Goal: Use online tool/utility: Utilize a website feature to perform a specific function

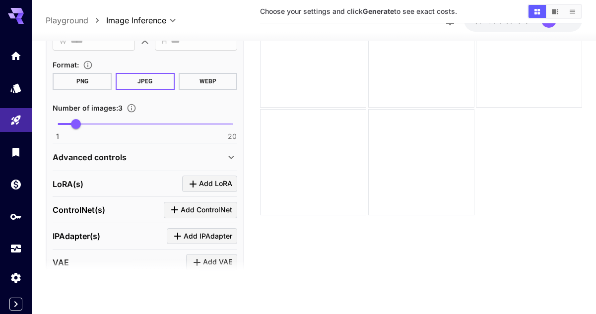
scroll to position [447, 0]
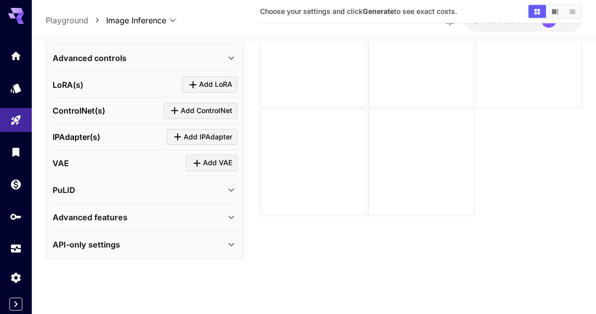
click at [74, 219] on p "Advanced features" at bounding box center [90, 217] width 75 height 12
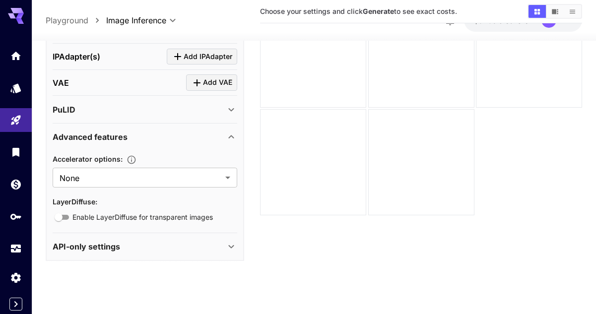
scroll to position [529, 0]
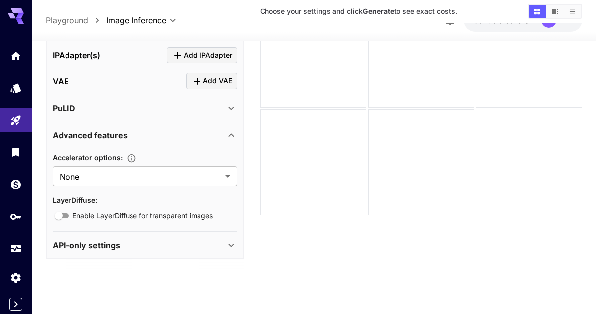
click at [130, 247] on div "API-only settings" at bounding box center [139, 245] width 173 height 12
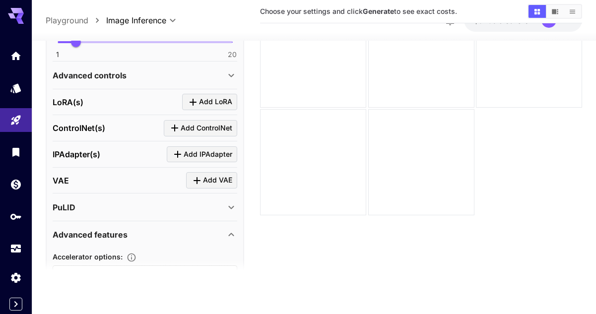
scroll to position [429, 0]
click at [173, 213] on div "PuLID" at bounding box center [145, 208] width 185 height 24
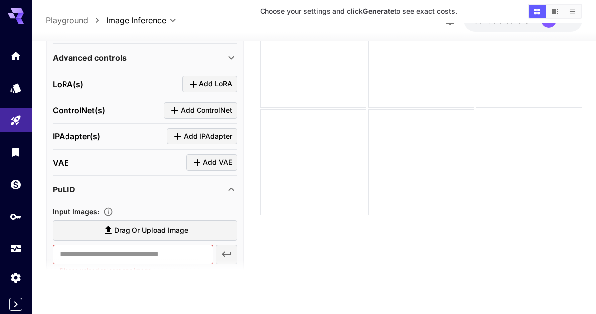
scroll to position [0, 0]
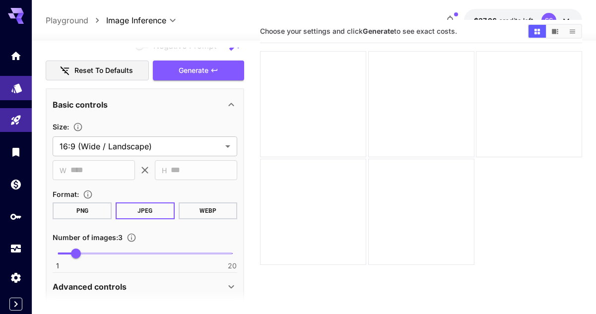
click at [11, 94] on link at bounding box center [16, 88] width 32 height 24
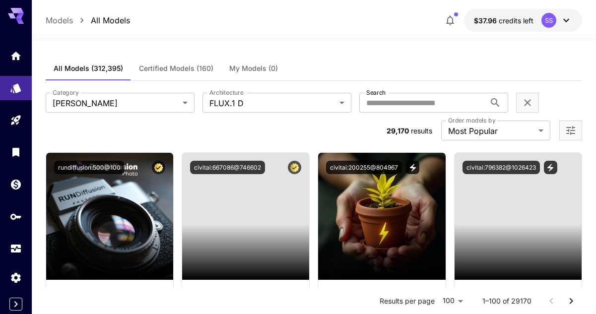
click at [16, 55] on icon "Home" at bounding box center [16, 56] width 10 height 8
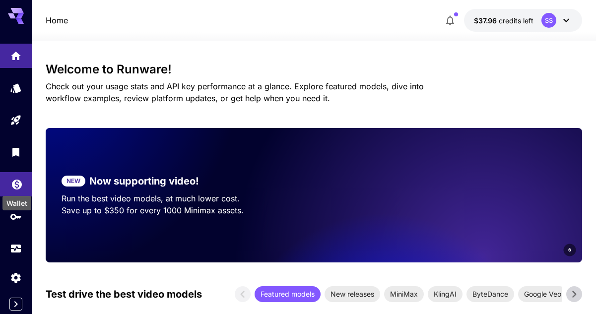
click at [13, 186] on icon "Wallet" at bounding box center [17, 182] width 12 height 12
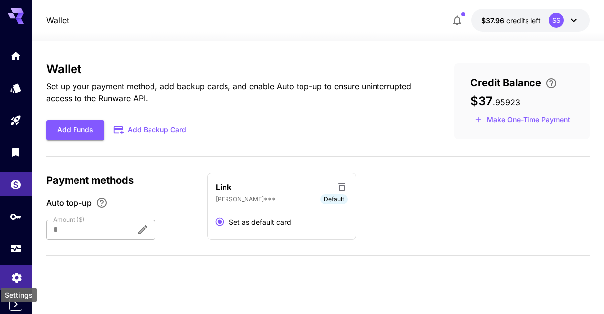
click at [15, 276] on icon "Settings" at bounding box center [17, 275] width 12 height 12
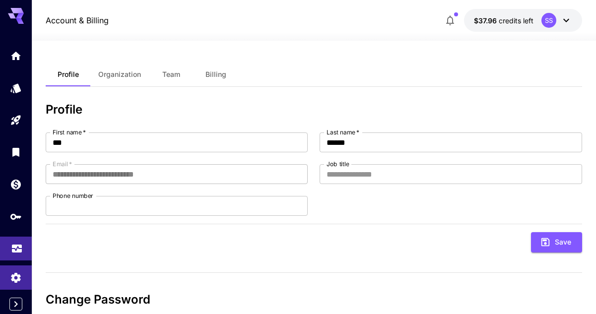
click at [14, 238] on link at bounding box center [16, 249] width 32 height 24
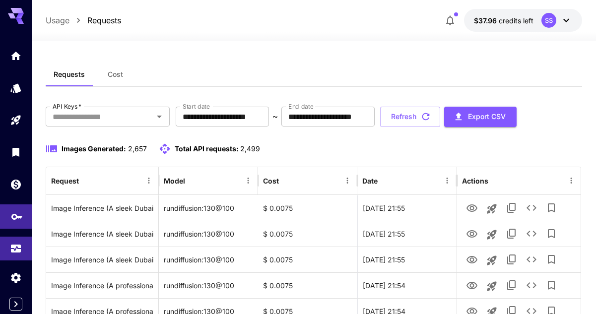
click at [10, 212] on link at bounding box center [16, 216] width 32 height 24
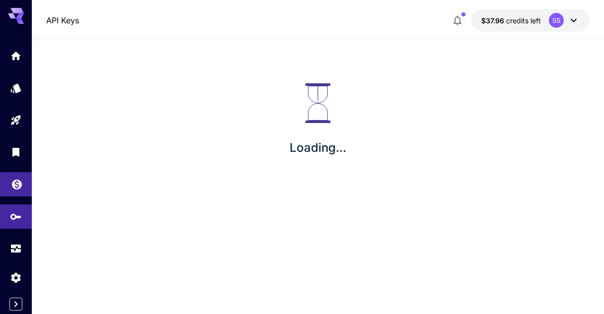
click at [13, 186] on icon "Wallet" at bounding box center [17, 182] width 12 height 12
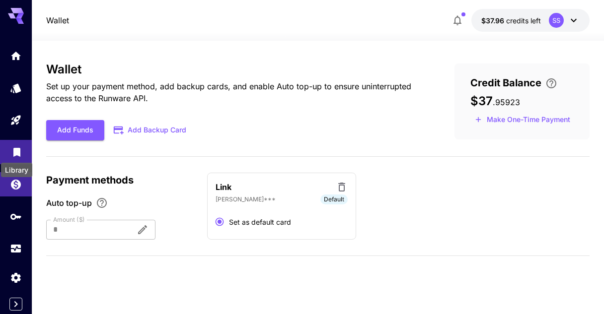
click at [18, 148] on icon "Library" at bounding box center [16, 149] width 7 height 9
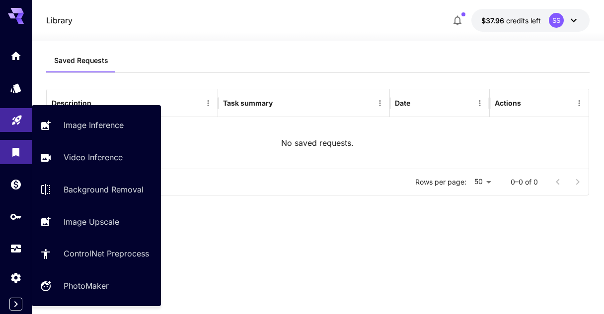
click at [17, 122] on icon "Playground" at bounding box center [17, 117] width 12 height 12
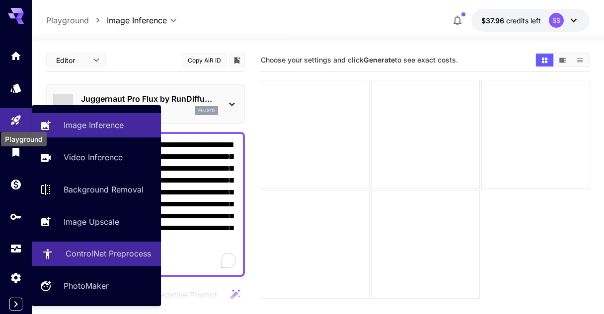
click at [84, 221] on p "Image Upscale" at bounding box center [92, 222] width 56 height 12
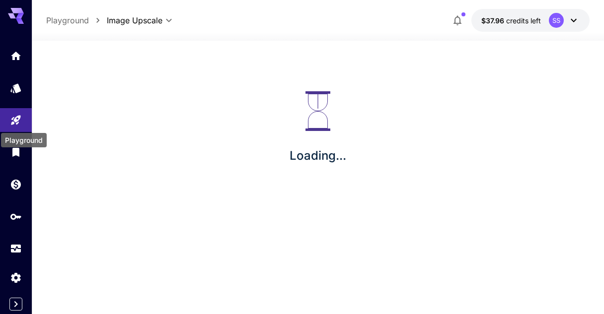
type input "**********"
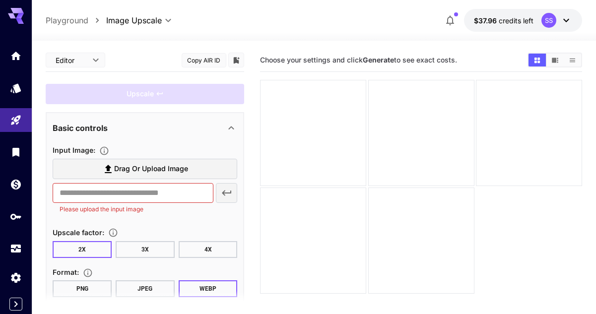
click at [150, 169] on span "Drag or upload image" at bounding box center [151, 169] width 74 height 12
click at [0, 0] on input "Drag or upload image" at bounding box center [0, 0] width 0 height 0
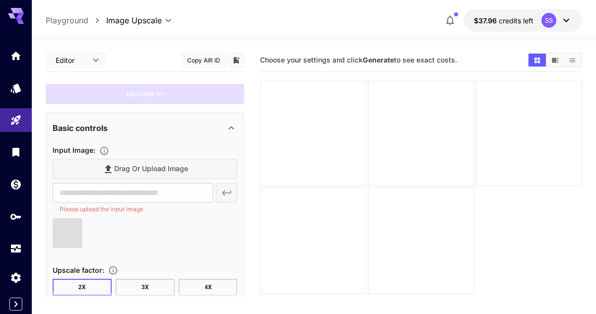
type input "**********"
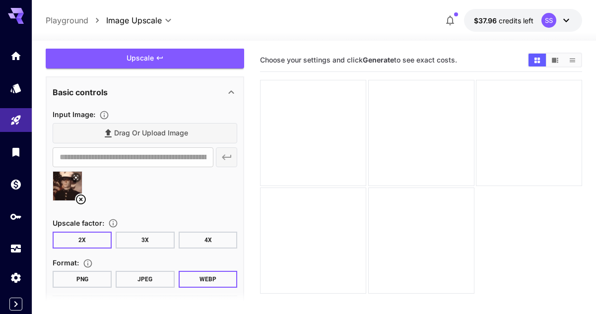
scroll to position [50, 0]
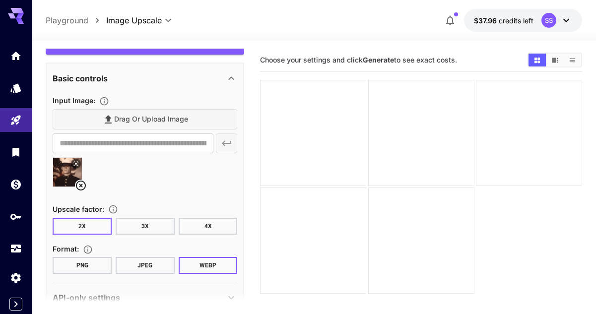
click at [138, 225] on button "3X" at bounding box center [145, 226] width 59 height 17
click at [145, 263] on button "JPEG" at bounding box center [145, 265] width 59 height 17
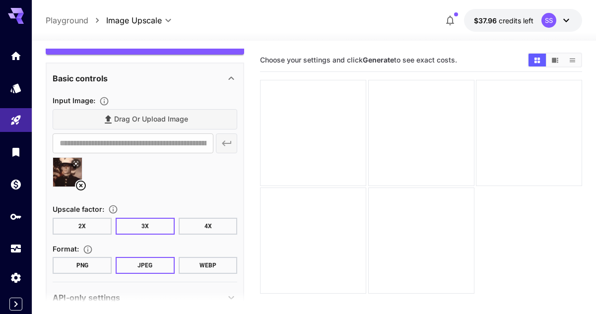
scroll to position [0, 0]
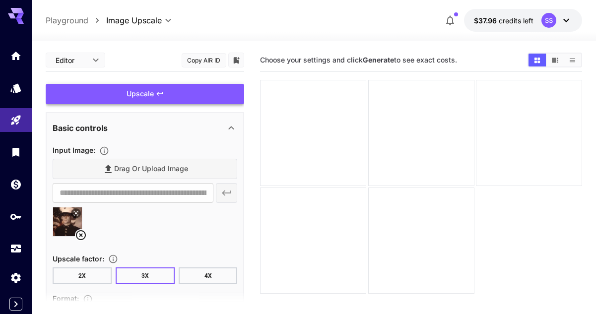
click at [200, 100] on div "Upscale" at bounding box center [145, 94] width 199 height 20
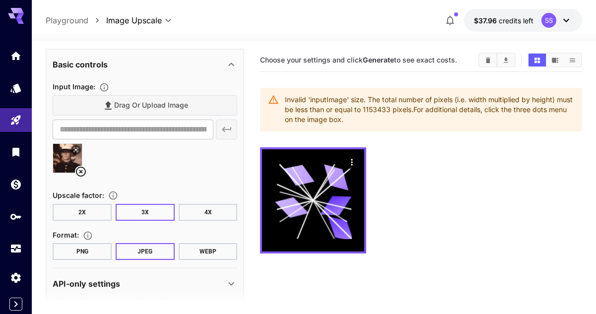
scroll to position [72, 0]
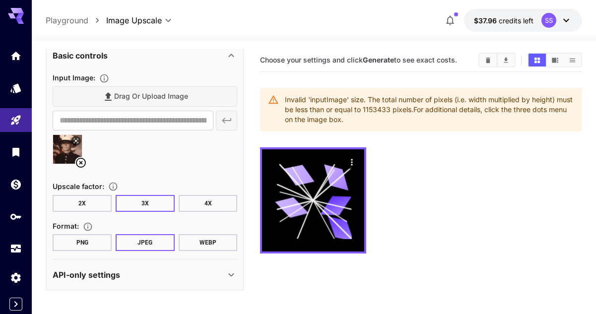
click at [93, 202] on button "2X" at bounding box center [82, 203] width 59 height 17
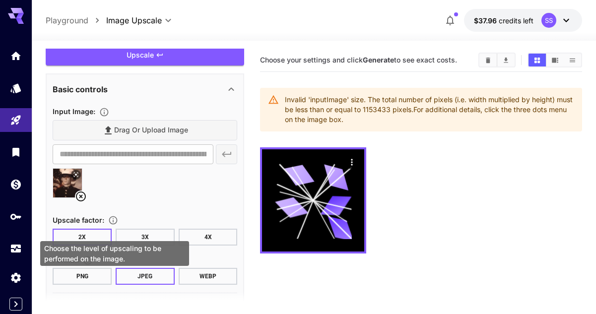
scroll to position [0, 0]
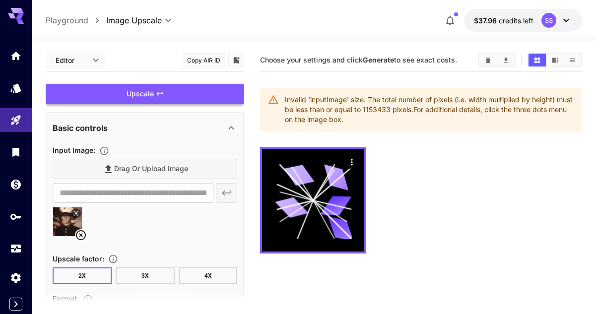
click at [180, 91] on div "Upscale" at bounding box center [145, 94] width 199 height 20
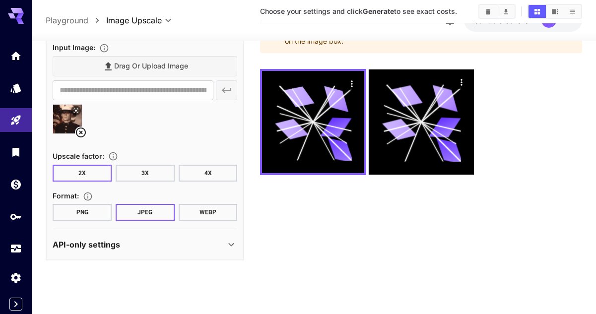
scroll to position [72, 0]
click at [83, 212] on button "PNG" at bounding box center [82, 211] width 59 height 17
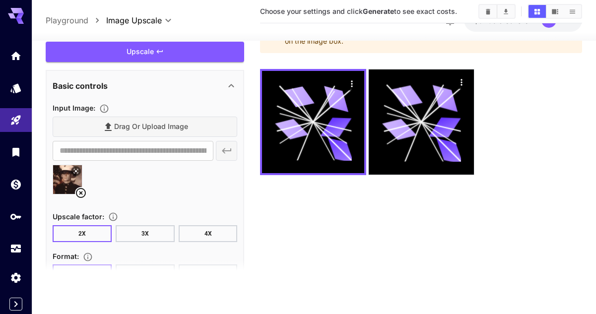
scroll to position [0, 0]
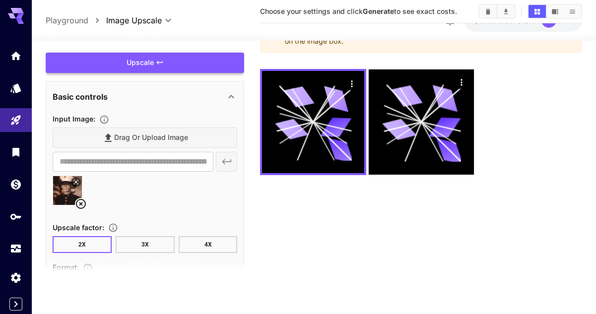
click at [168, 66] on div "Upscale" at bounding box center [145, 63] width 199 height 20
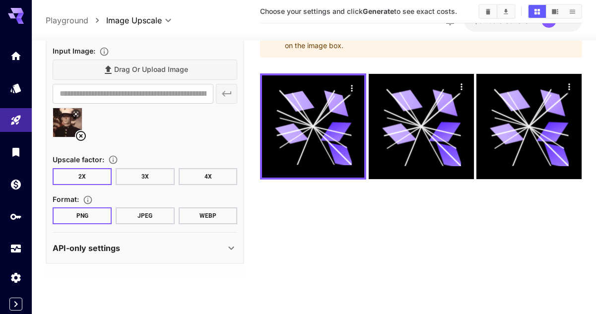
scroll to position [78, 0]
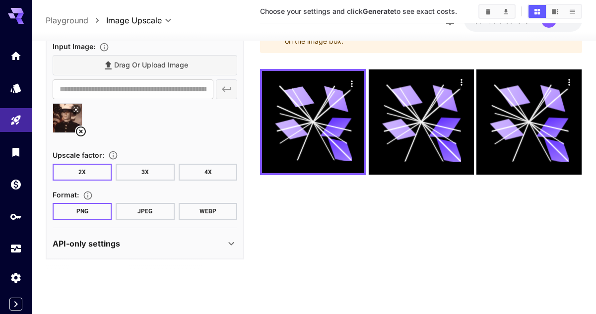
click at [197, 212] on button "WEBP" at bounding box center [208, 211] width 59 height 17
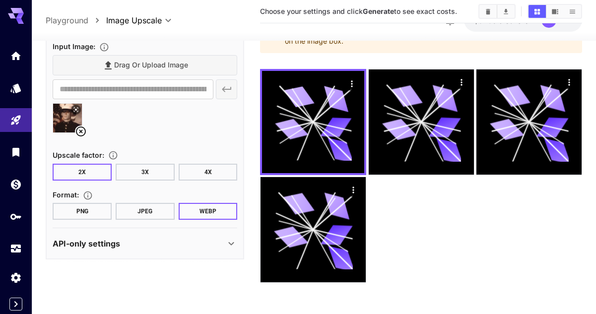
click at [165, 243] on div "API-only settings" at bounding box center [139, 244] width 173 height 12
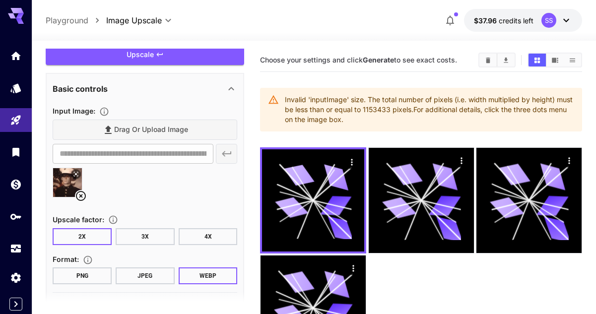
scroll to position [50, 0]
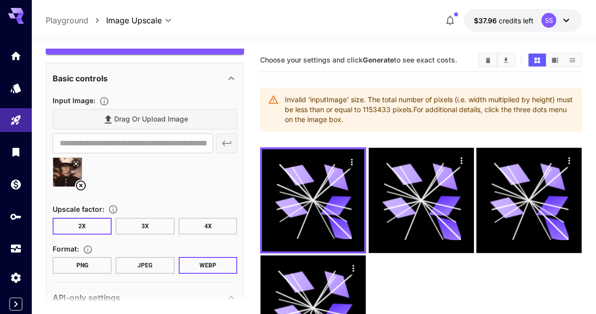
click at [75, 163] on icon at bounding box center [76, 163] width 4 height 4
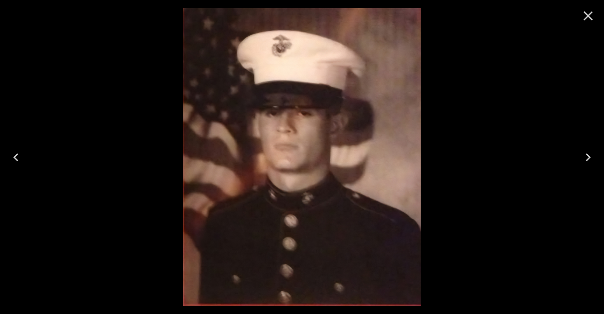
click at [584, 19] on icon "Close" at bounding box center [587, 15] width 9 height 9
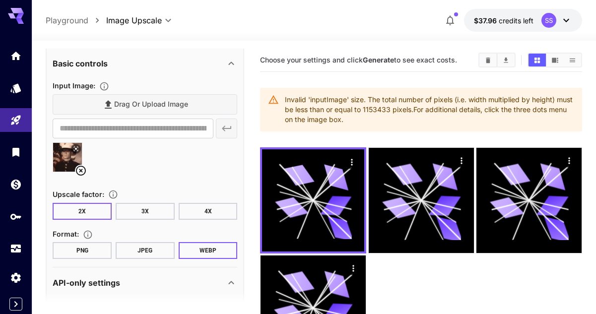
scroll to position [163, 0]
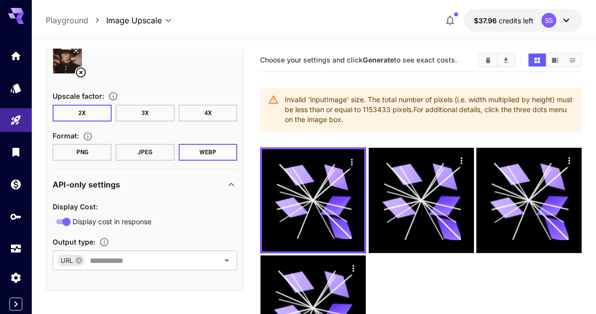
click at [149, 153] on button "JPEG" at bounding box center [145, 152] width 59 height 17
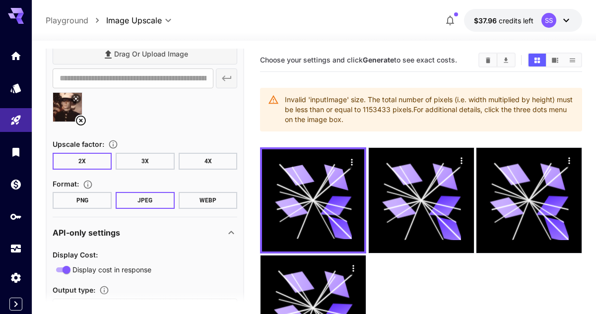
scroll to position [64, 0]
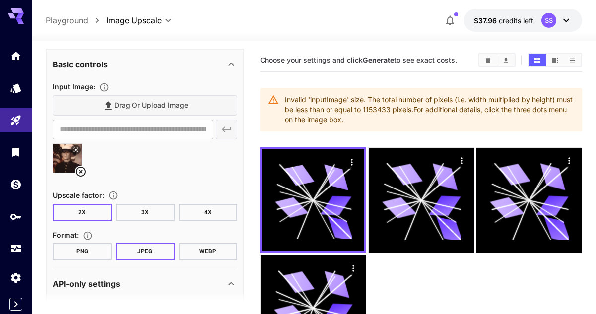
click at [81, 173] on icon at bounding box center [81, 172] width 12 height 12
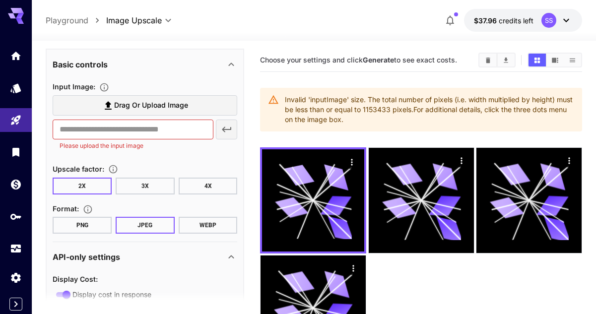
click at [178, 103] on span "Drag or upload image" at bounding box center [151, 105] width 74 height 12
click at [0, 0] on input "Drag or upload image" at bounding box center [0, 0] width 0 height 0
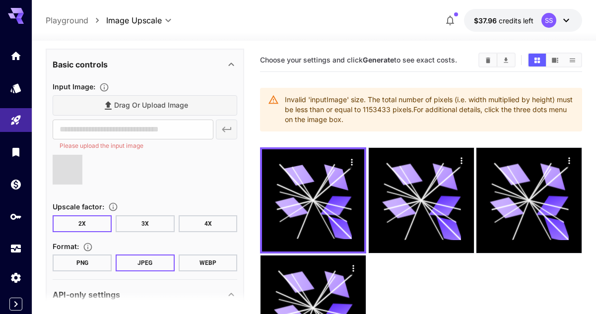
type input "**********"
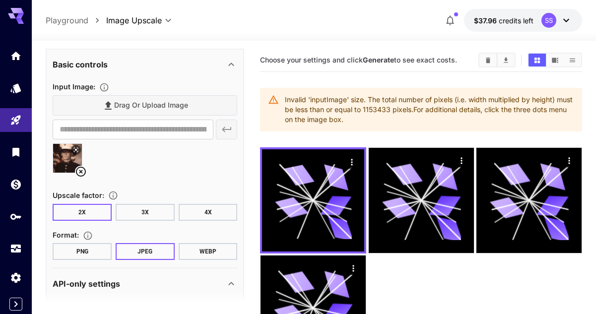
scroll to position [0, 0]
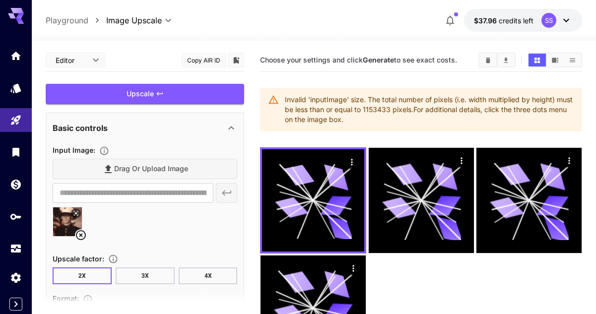
click at [165, 132] on div "Basic controls" at bounding box center [139, 128] width 173 height 12
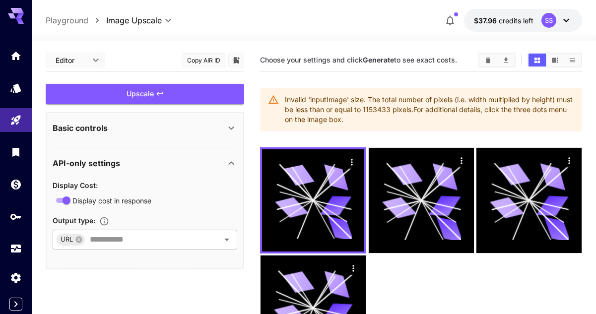
click at [165, 132] on div "Basic controls" at bounding box center [139, 128] width 173 height 12
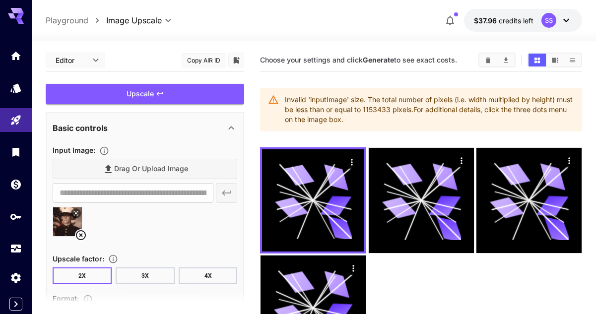
click at [70, 229] on img at bounding box center [67, 221] width 29 height 29
click at [78, 211] on icon at bounding box center [76, 213] width 4 height 4
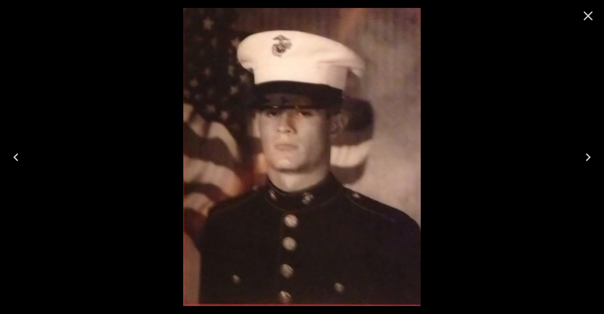
click at [580, 17] on icon "Close" at bounding box center [588, 16] width 16 height 16
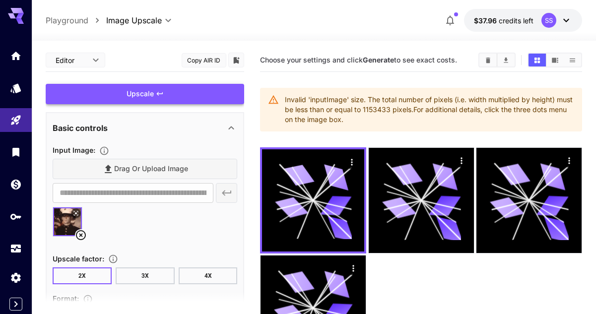
click at [182, 92] on div "Upscale" at bounding box center [145, 94] width 199 height 20
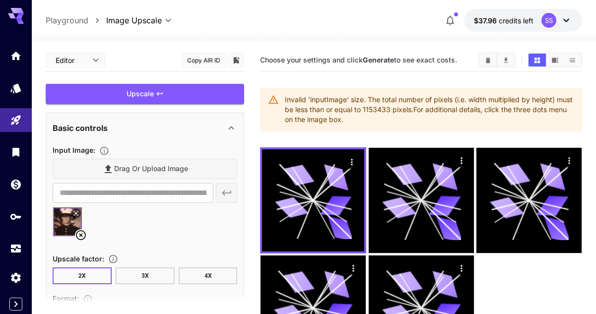
click at [92, 62] on body "**********" at bounding box center [298, 233] width 596 height 467
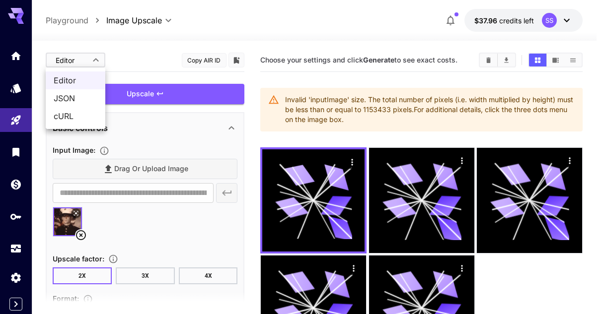
click at [85, 94] on span "JSON" at bounding box center [76, 98] width 44 height 12
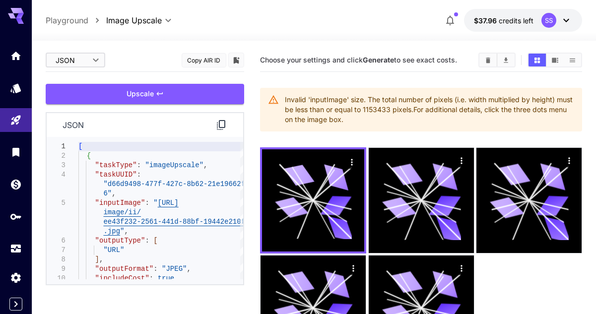
click at [97, 63] on body "**********" at bounding box center [298, 233] width 596 height 467
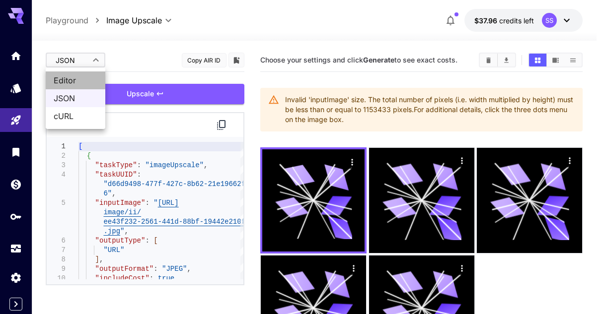
click at [92, 81] on span "Editor" at bounding box center [76, 80] width 44 height 12
type input "****"
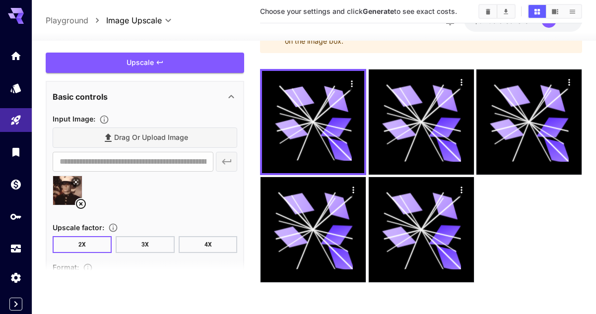
click at [177, 63] on div "Upscale" at bounding box center [145, 63] width 199 height 20
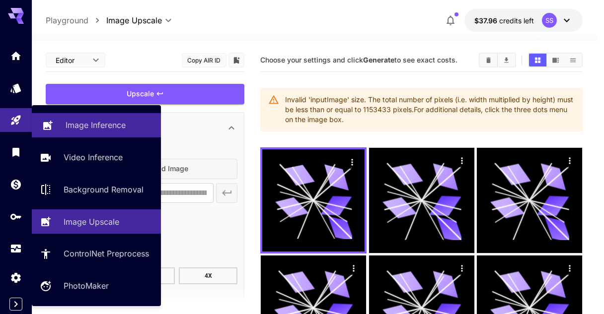
click at [69, 130] on p "Image Inference" at bounding box center [96, 125] width 60 height 12
type input "**********"
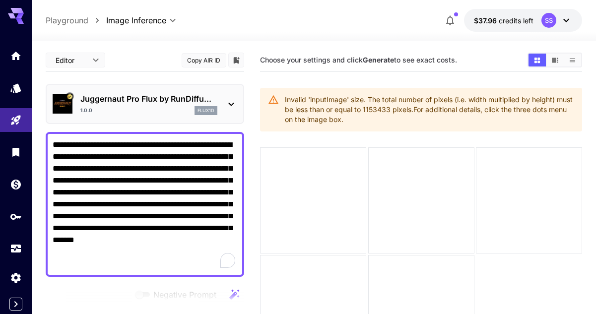
click at [81, 153] on textarea "**********" at bounding box center [145, 204] width 185 height 131
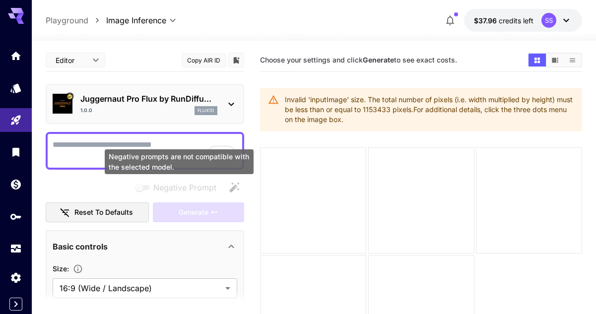
click at [160, 155] on div "Negative prompts are not compatible with the selected model." at bounding box center [179, 161] width 149 height 25
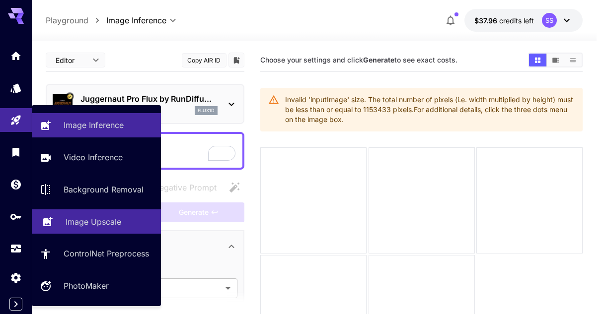
click at [60, 215] on link "Image Upscale" at bounding box center [96, 221] width 129 height 24
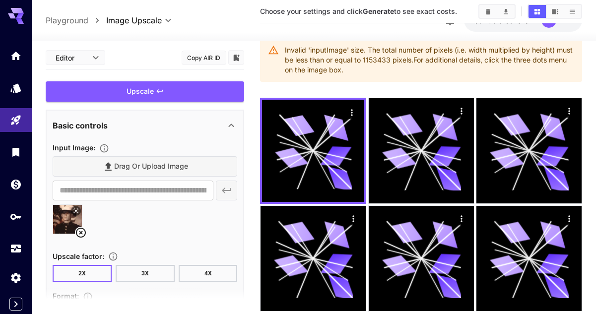
click at [71, 220] on img at bounding box center [67, 219] width 29 height 29
click at [75, 211] on icon at bounding box center [76, 211] width 6 height 6
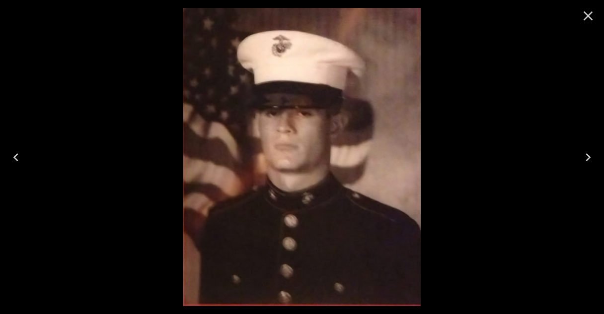
click at [592, 19] on icon "Close" at bounding box center [588, 16] width 16 height 16
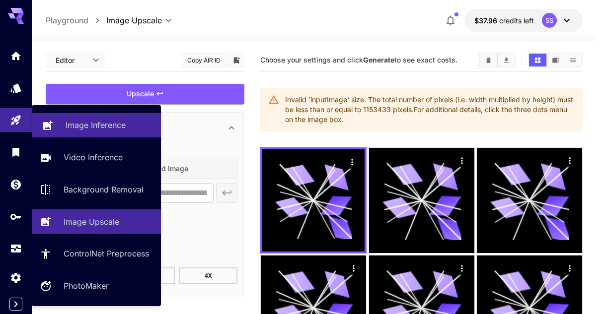
click at [46, 127] on icon at bounding box center [48, 123] width 12 height 12
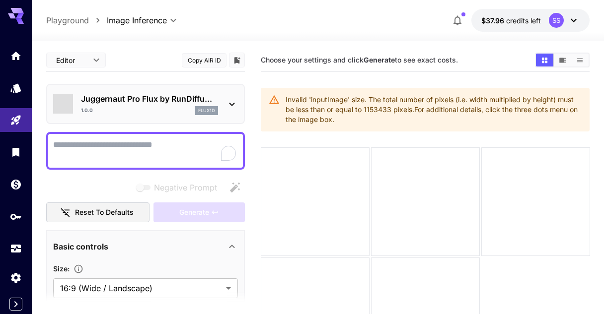
type input "**********"
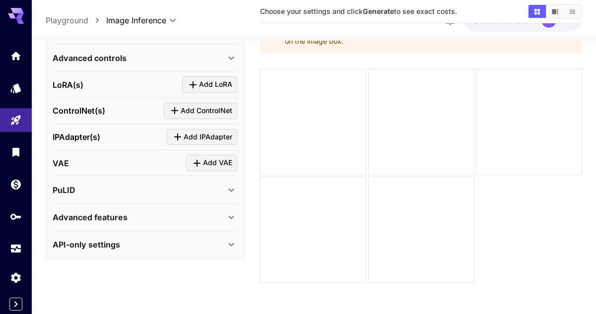
scroll to position [339, 0]
click at [125, 216] on p "Advanced features" at bounding box center [90, 217] width 75 height 12
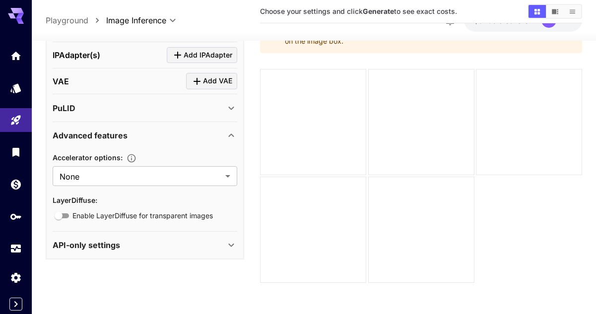
scroll to position [372, 0]
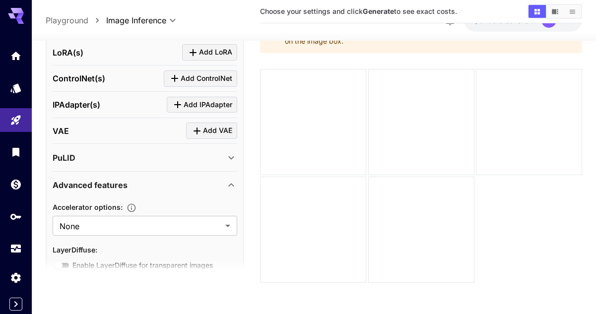
click at [170, 158] on div "PuLID" at bounding box center [139, 158] width 173 height 12
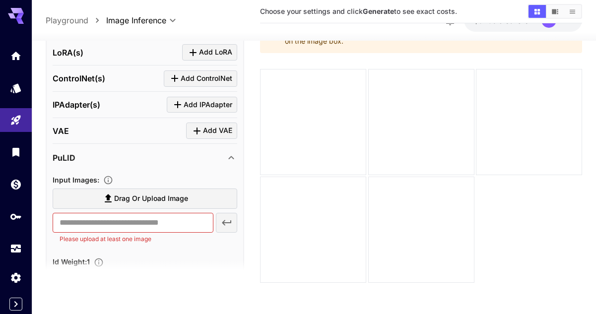
click at [166, 197] on span "Drag or upload image" at bounding box center [151, 199] width 74 height 12
click at [0, 0] on input "Drag or upload image" at bounding box center [0, 0] width 0 height 0
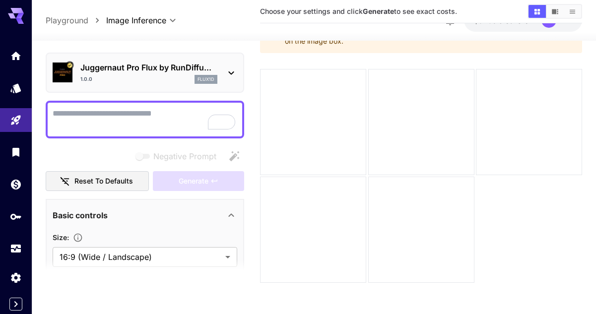
scroll to position [372, 0]
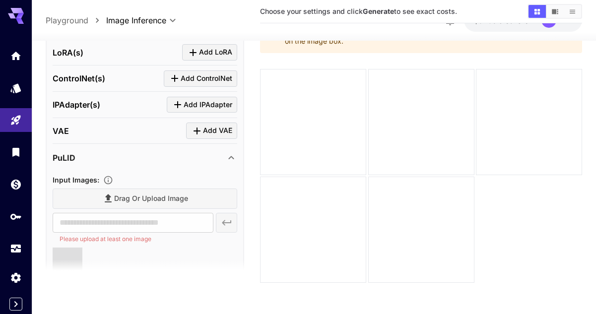
type input "**********"
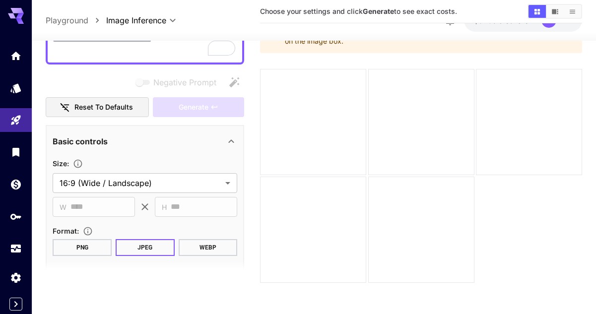
scroll to position [0, 0]
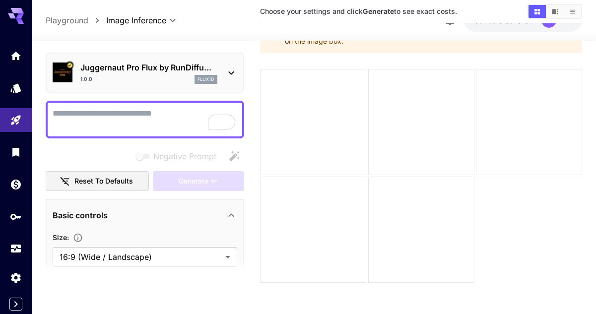
click at [111, 122] on textarea "Negative Prompt" at bounding box center [145, 120] width 185 height 24
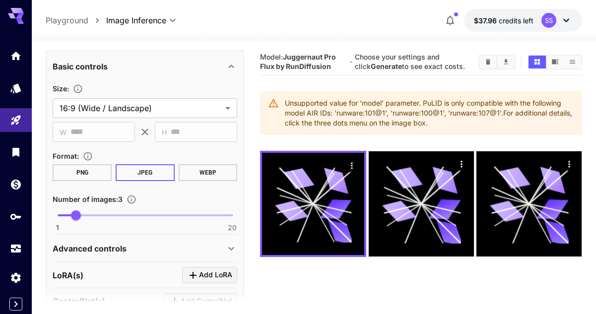
type textarea "**********"
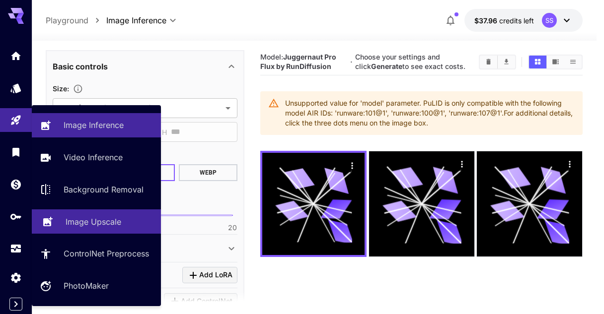
click at [103, 221] on p "Image Upscale" at bounding box center [94, 222] width 56 height 12
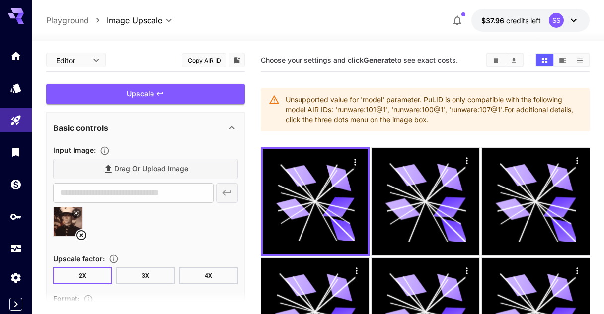
type input "**********"
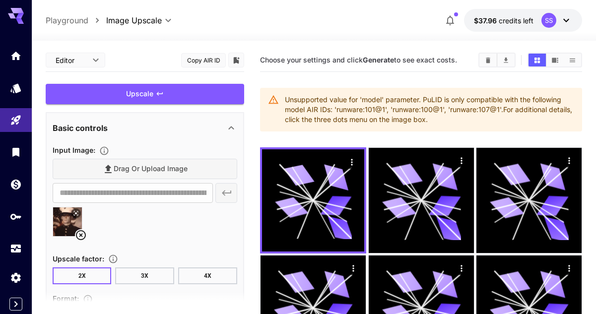
drag, startPoint x: 350, startPoint y: 103, endPoint x: 277, endPoint y: 98, distance: 73.6
click at [277, 98] on div "Unsupported value for 'model' parameter. PuLID is only compatible with the foll…" at bounding box center [421, 110] width 322 height 44
click at [210, 147] on div "Input Image :" at bounding box center [145, 150] width 185 height 12
click at [206, 93] on div "Upscale" at bounding box center [145, 94] width 199 height 20
click at [367, 102] on div "Invalid 'inputImage' size. The total number of pixels (i.e. width multiplied by…" at bounding box center [429, 110] width 289 height 38
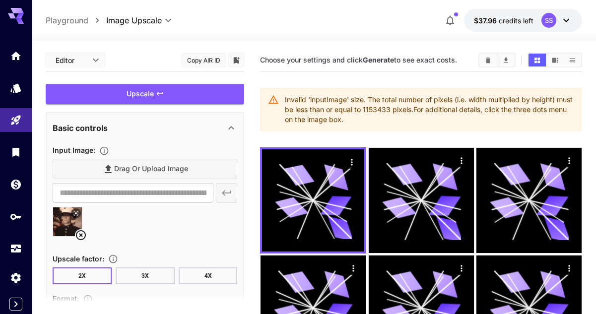
click at [367, 102] on div "Invalid 'inputImage' size. The total number of pixels (i.e. width multiplied by…" at bounding box center [429, 110] width 289 height 38
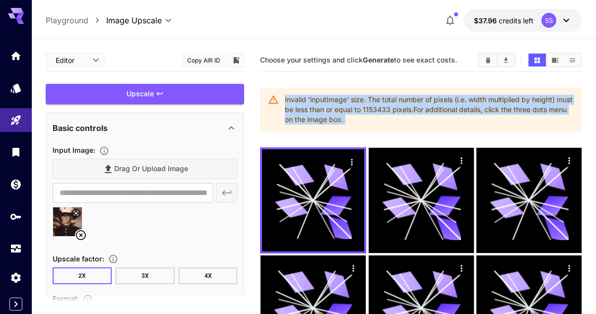
click at [367, 102] on div "Invalid 'inputImage' size. The total number of pixels (i.e. width multiplied by…" at bounding box center [429, 110] width 289 height 38
copy body "Invalid 'inputImage' size. The total number of pixels (i.e. width multiplied by…"
